Goal: Task Accomplishment & Management: Manage account settings

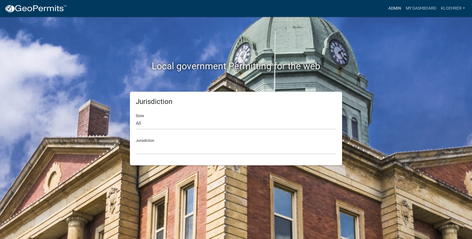
click at [390, 8] on link "Admin" at bounding box center [394, 8] width 17 height 11
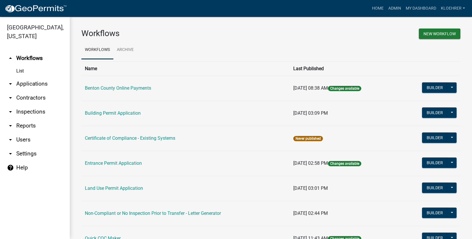
click at [43, 81] on link "arrow_drop_down Applications" at bounding box center [35, 84] width 70 height 14
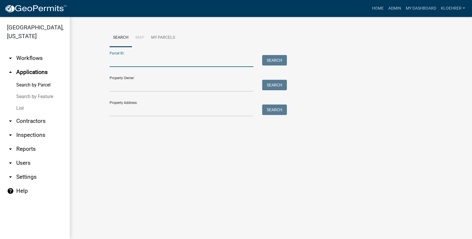
click at [116, 58] on input "Parcel ID:" at bounding box center [182, 61] width 144 height 12
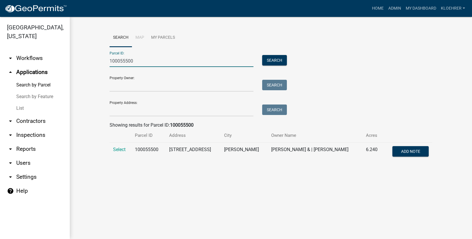
click at [117, 59] on input "100055500" at bounding box center [182, 61] width 144 height 12
type input "100055500"
click at [119, 151] on span "Select" at bounding box center [119, 149] width 12 height 6
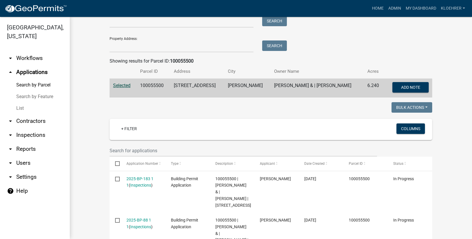
scroll to position [117, 0]
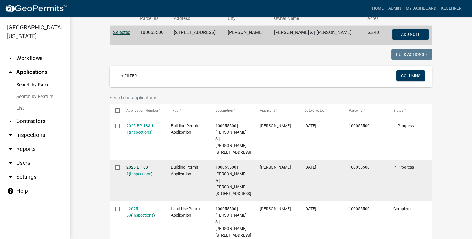
click at [132, 173] on link "2025-BP-88 1 1" at bounding box center [138, 169] width 25 height 11
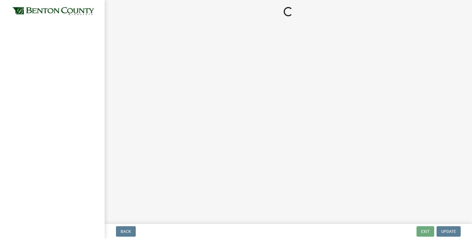
select select "17bfa135-5610-45df-8ce7-87530b7d86d4"
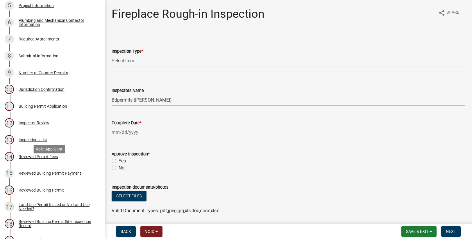
scroll to position [156, 0]
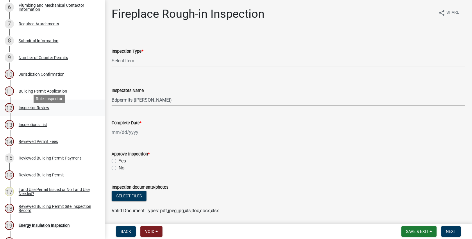
click at [26, 110] on div "Inspector Review" at bounding box center [34, 107] width 31 height 4
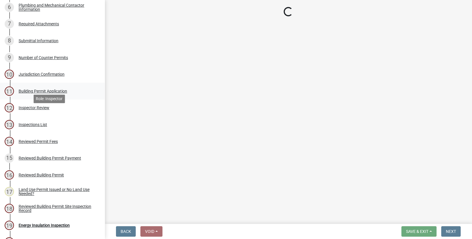
select select "94a12757-2a59-4079-8756-dca9431867ef"
select select "6dc0760e-8c08-4580-9fe9-6a7ebc6918b6"
select select "0198996b-7c5b-4e1d-9fce-5545e98e8655"
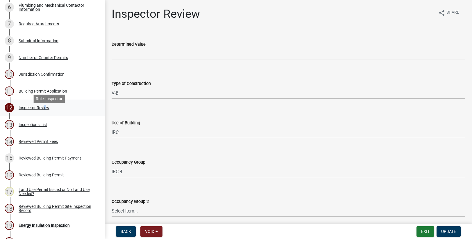
click at [44, 110] on div "Inspector Review" at bounding box center [34, 107] width 31 height 4
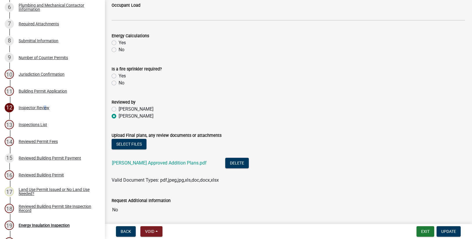
scroll to position [288, 0]
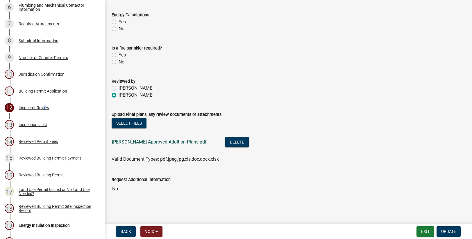
click at [169, 142] on link "[PERSON_NAME] Approved Addition Plans.pdf" at bounding box center [159, 142] width 95 height 6
click at [55, 177] on div "Reviewed Building Permit" at bounding box center [41, 175] width 45 height 4
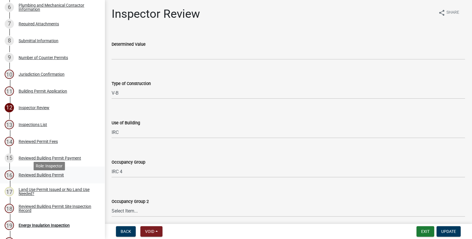
click at [55, 177] on div "Reviewed Building Permit" at bounding box center [41, 175] width 45 height 4
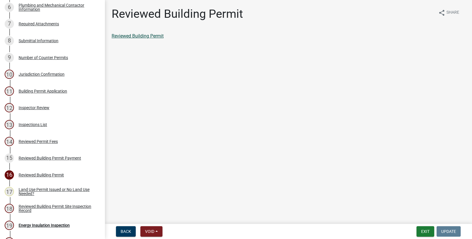
click at [149, 37] on link "Reviewed Building Permit" at bounding box center [138, 36] width 52 height 6
